Goal: Check status: Check status

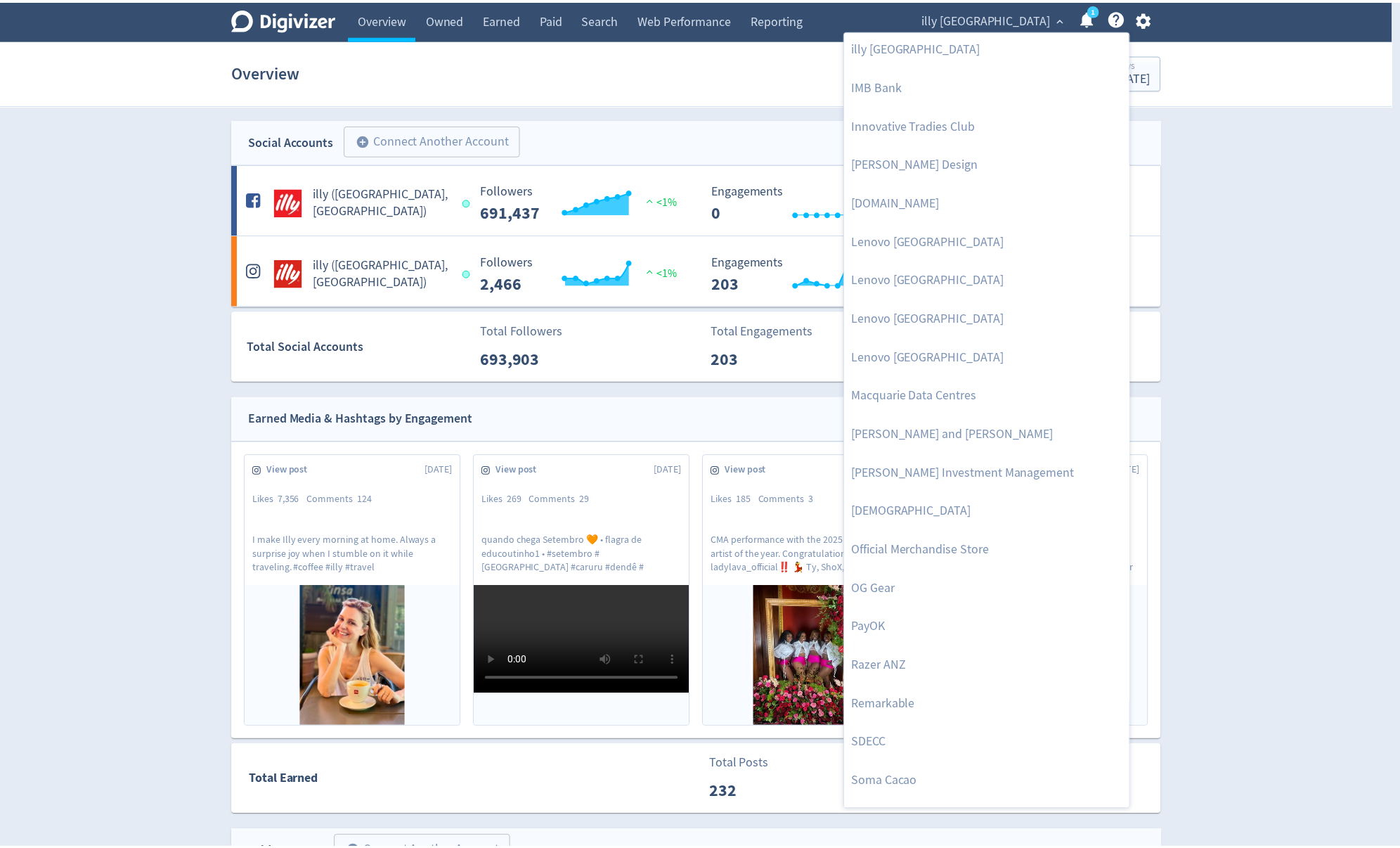
scroll to position [1269, 0]
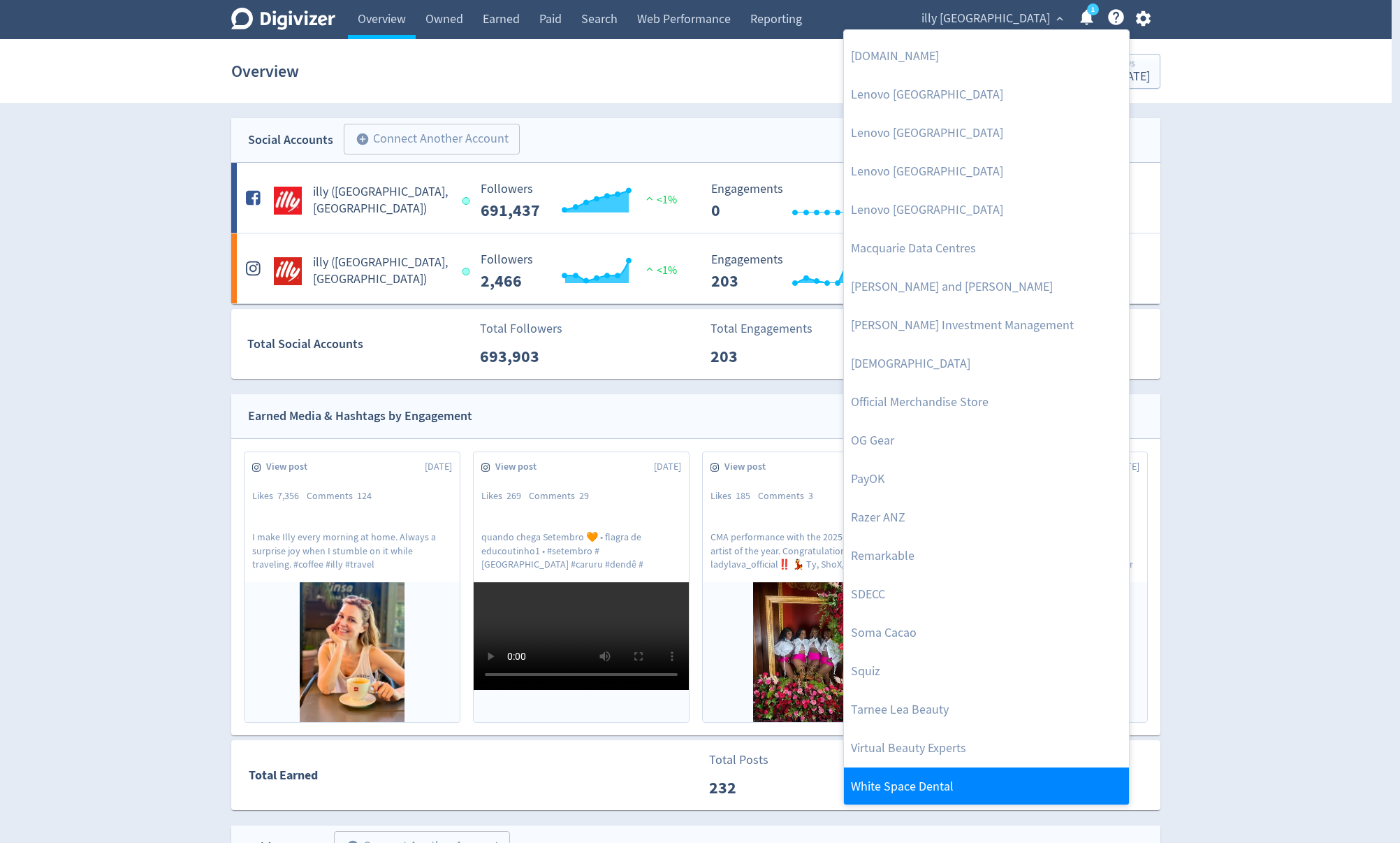
click at [952, 774] on link "White Space Dental" at bounding box center [987, 786] width 285 height 38
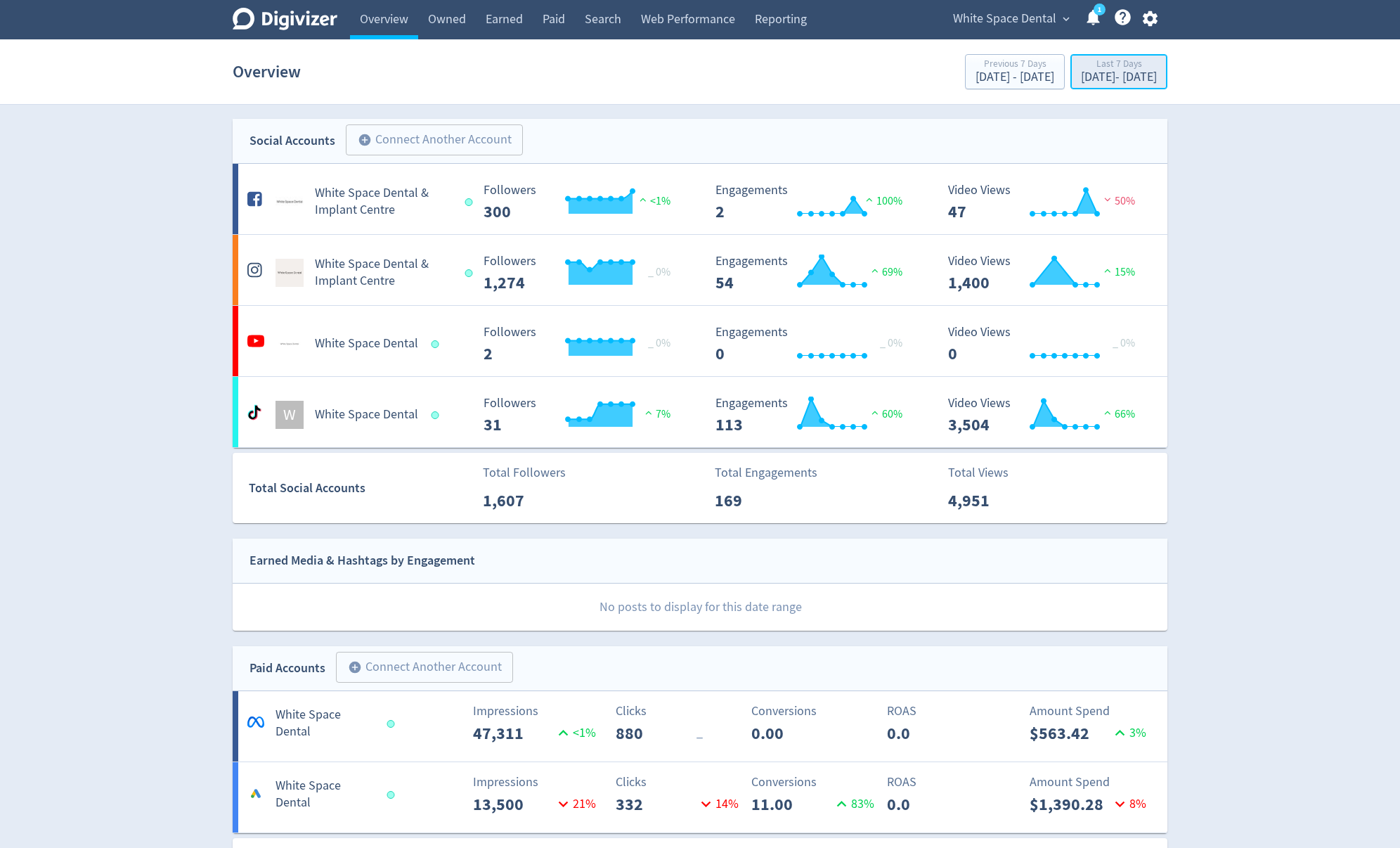
click at [1110, 78] on div "[DATE] - [DATE]" at bounding box center [1118, 77] width 76 height 13
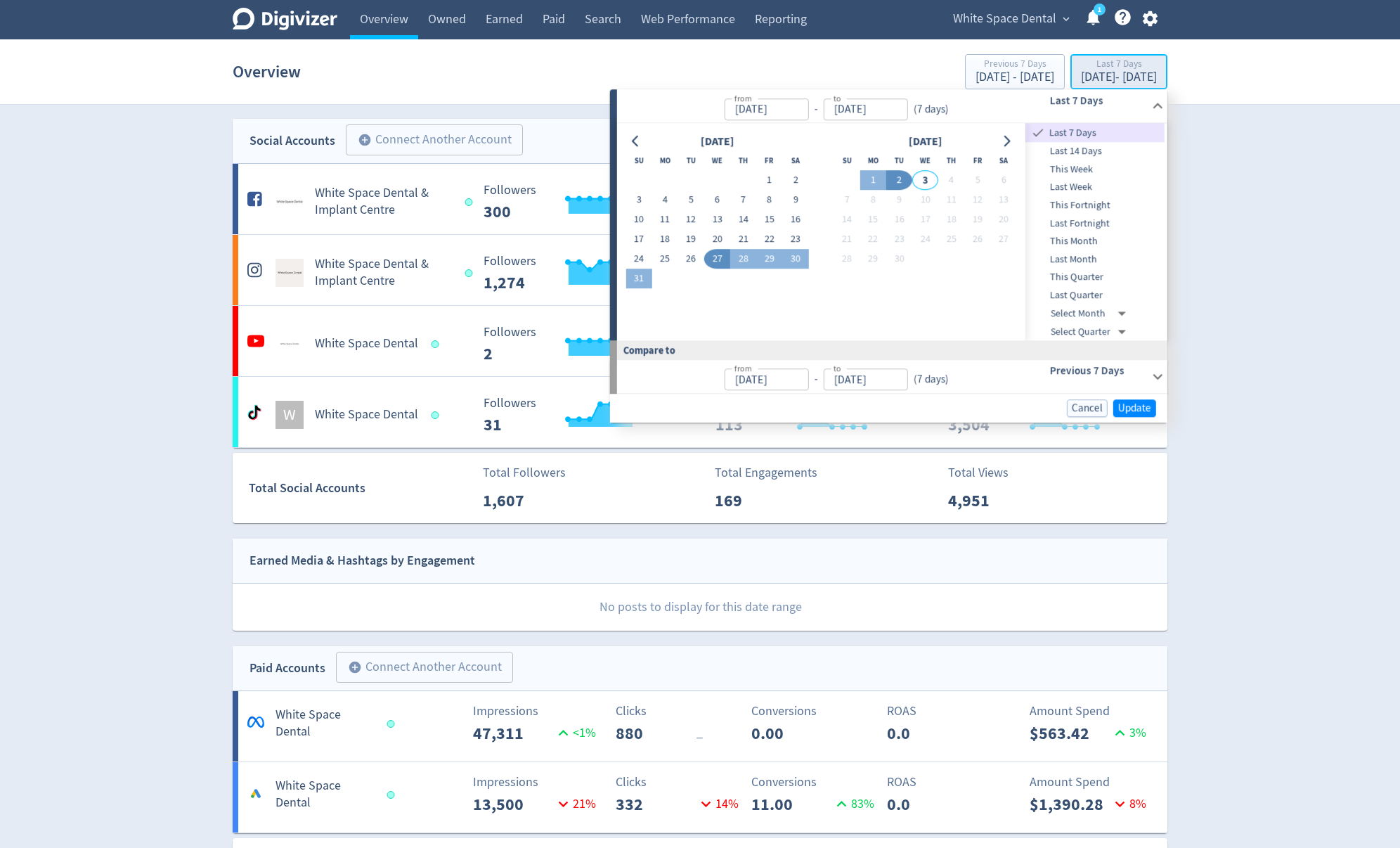
type input "[DATE]"
click at [1082, 256] on span "Last Month" at bounding box center [1095, 259] width 139 height 16
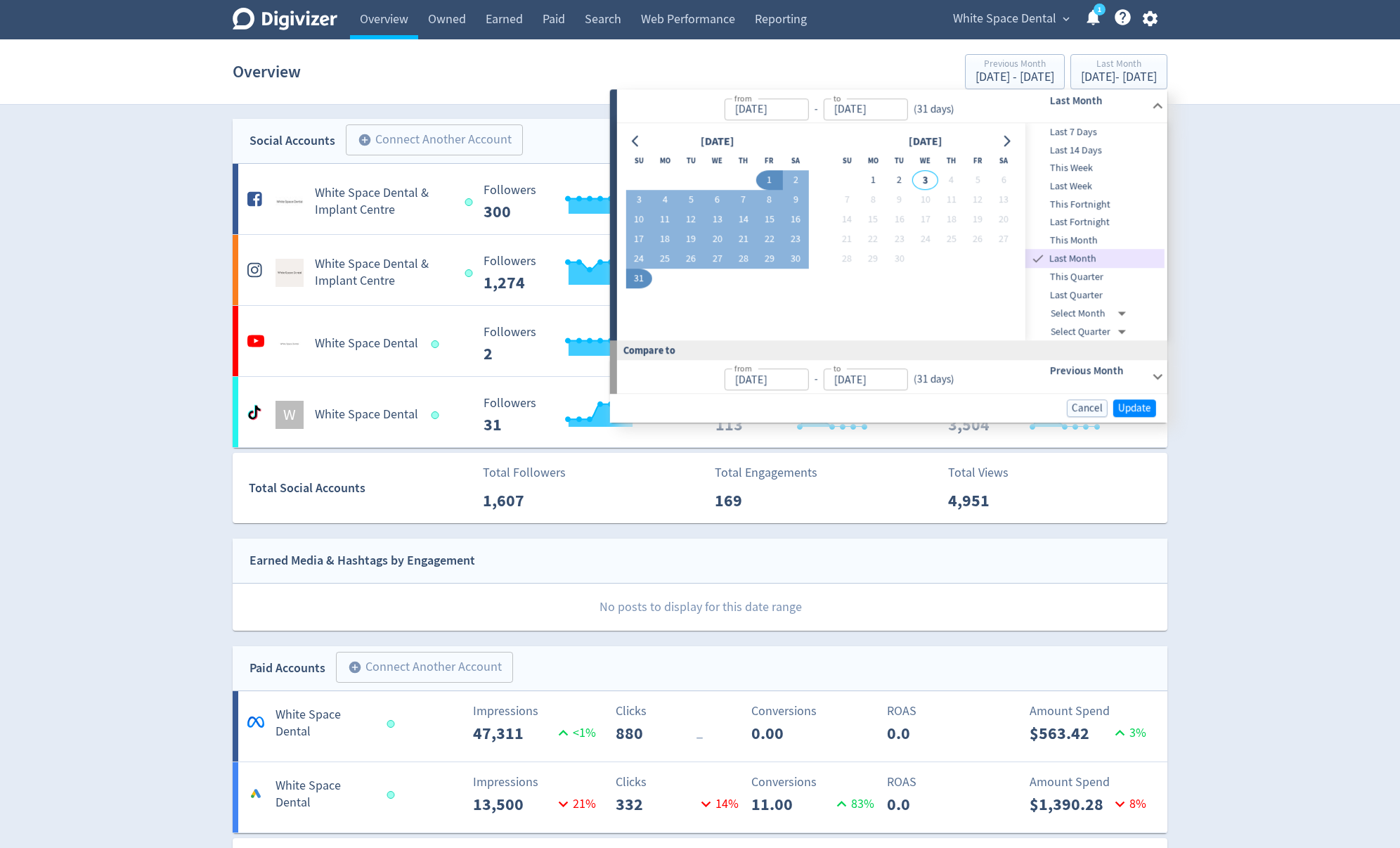
type input "[DATE]"
click at [1137, 405] on span "Update" at bounding box center [1135, 408] width 33 height 10
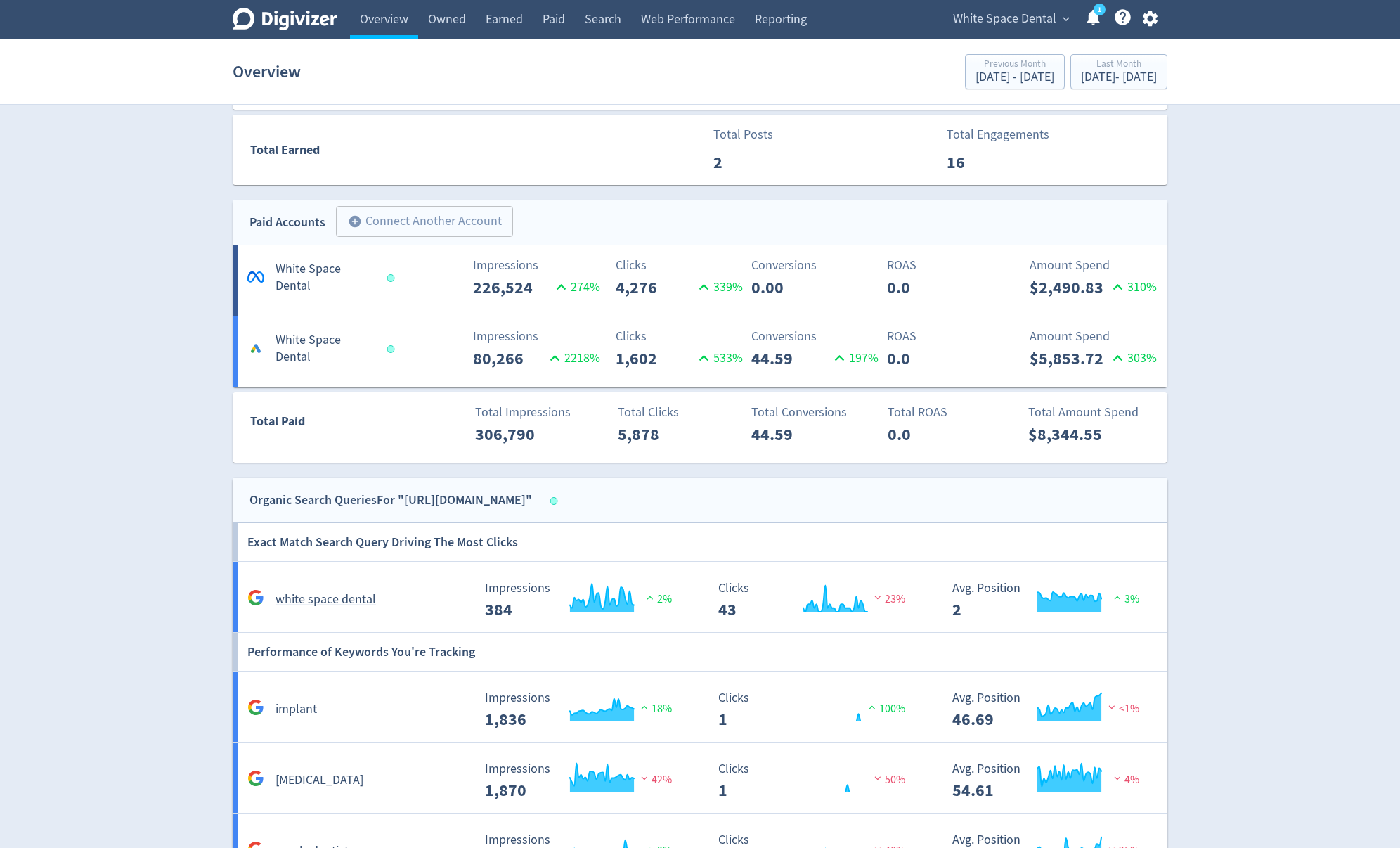
scroll to position [773, 0]
